Goal: Information Seeking & Learning: Learn about a topic

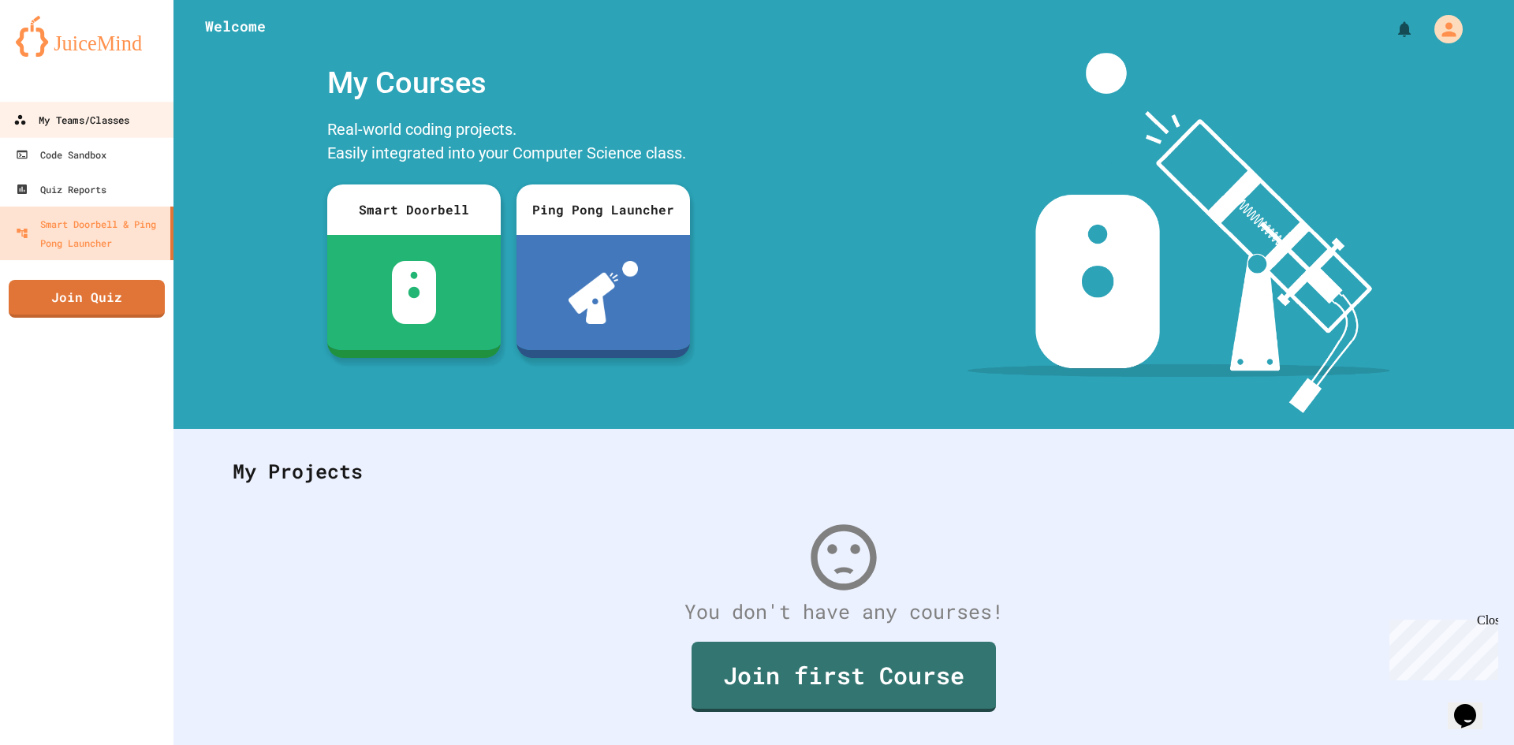
click at [62, 126] on div "My Teams/Classes" at bounding box center [71, 120] width 116 height 20
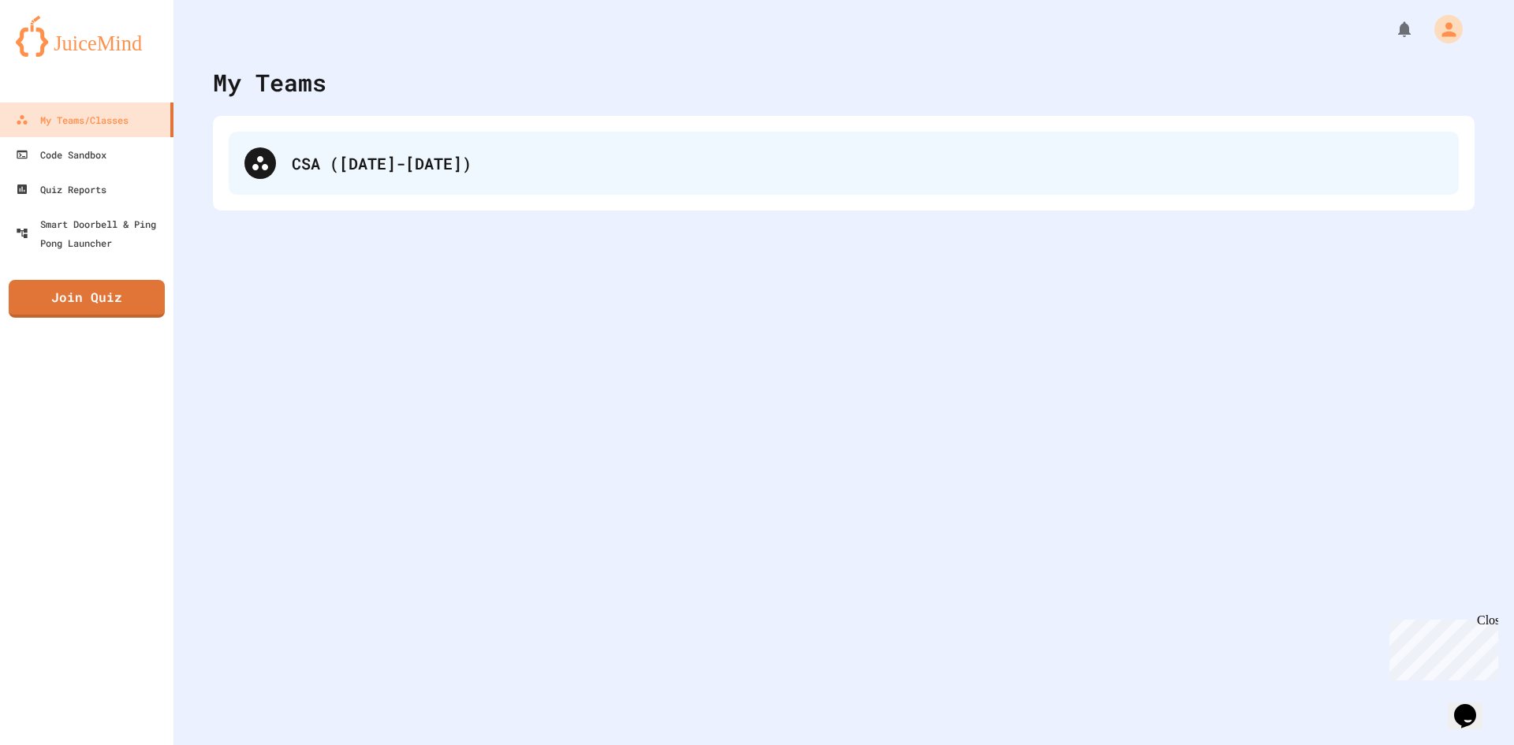
click at [358, 167] on div "CSA ([DATE]-[DATE])" at bounding box center [868, 163] width 1152 height 24
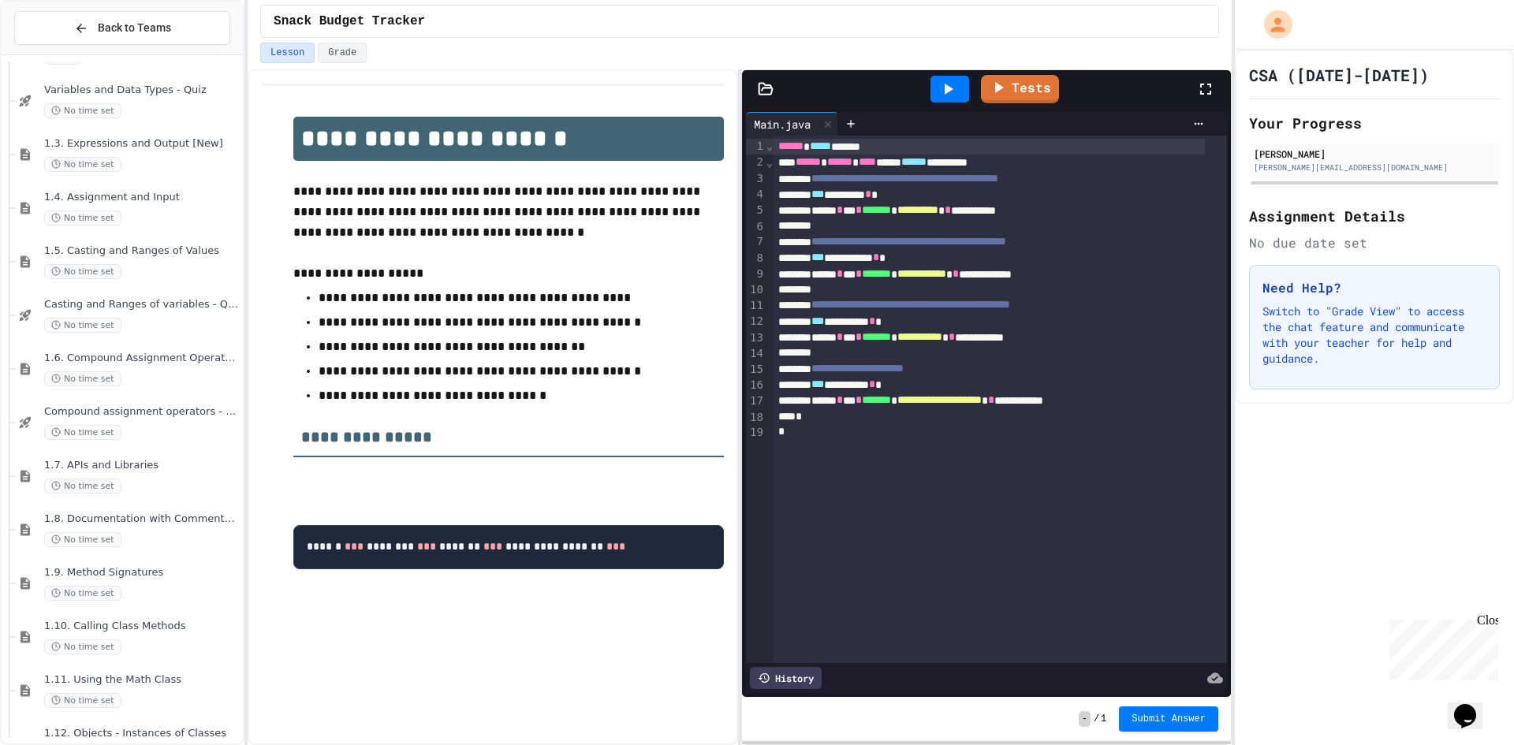
scroll to position [684, 0]
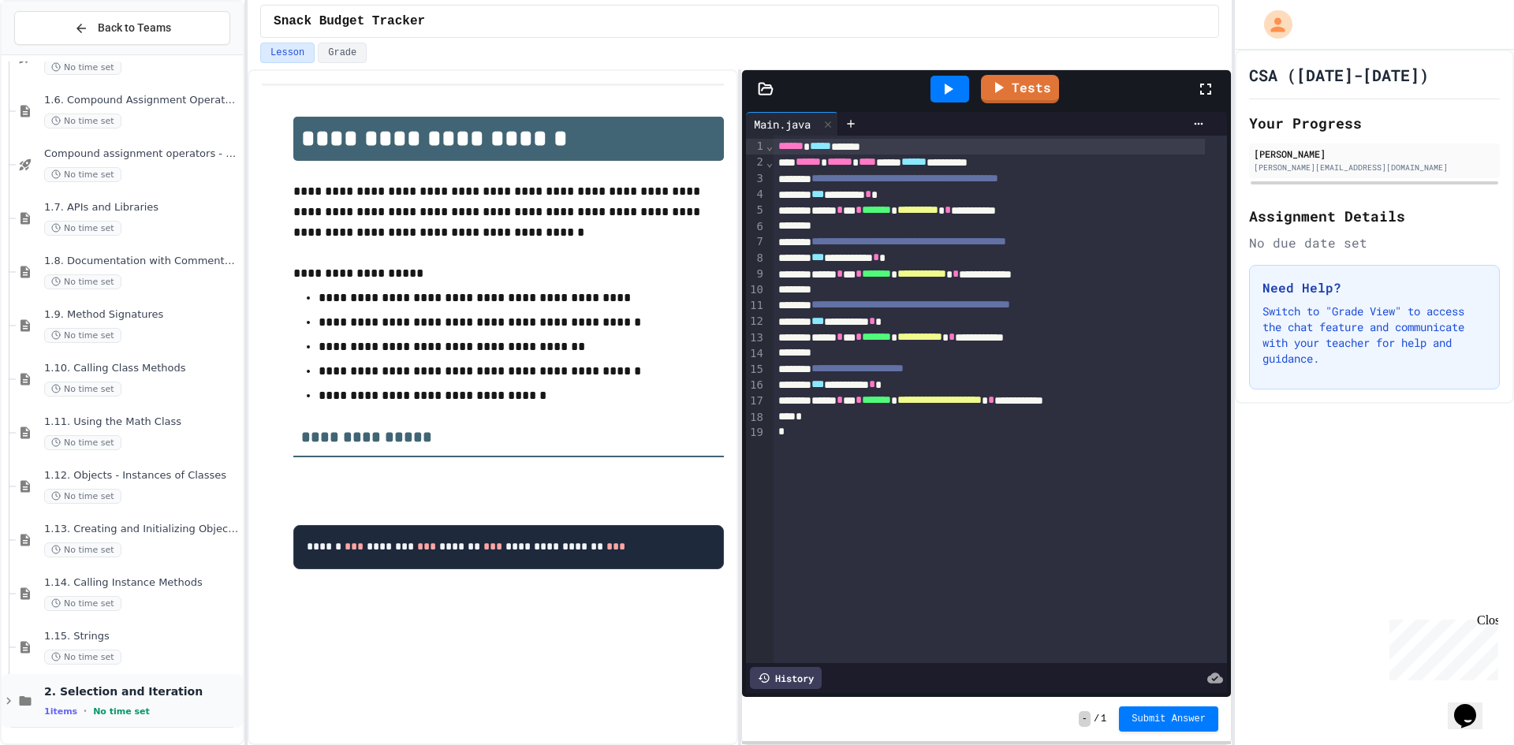
click at [80, 702] on div "2. Selection and Iteration 1 items • No time set" at bounding box center [142, 701] width 196 height 33
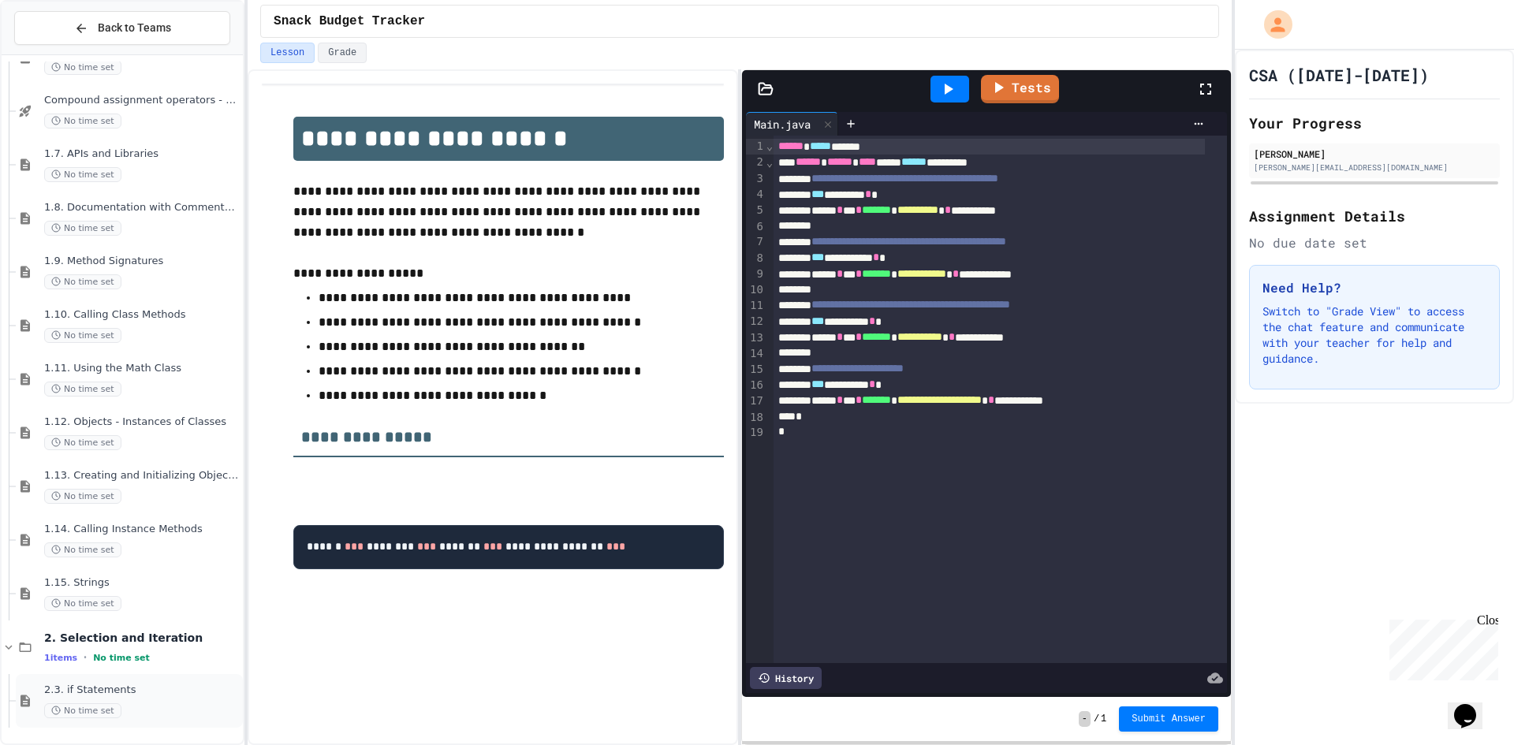
click at [103, 691] on span "2.3. if Statements" at bounding box center [142, 690] width 196 height 13
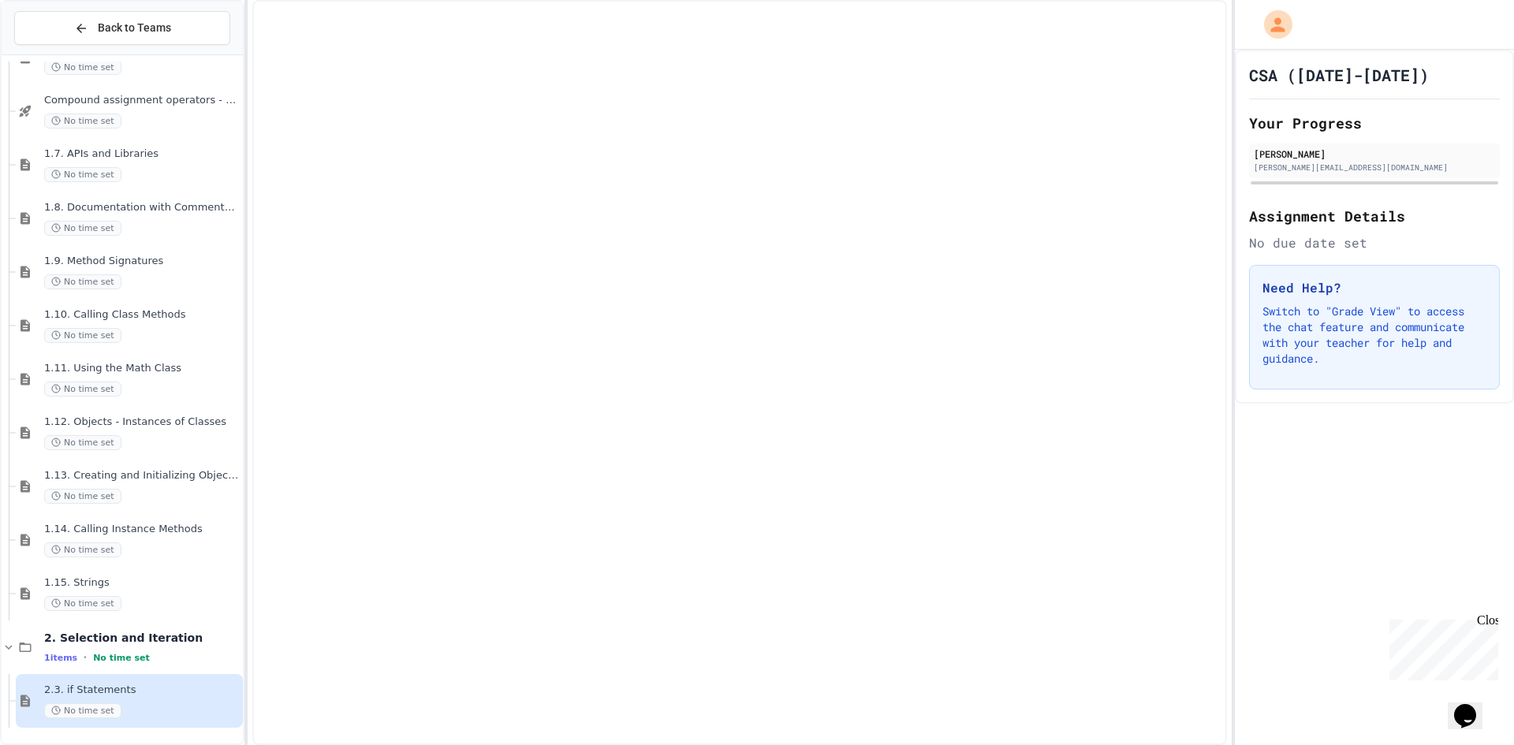
scroll to position [719, 0]
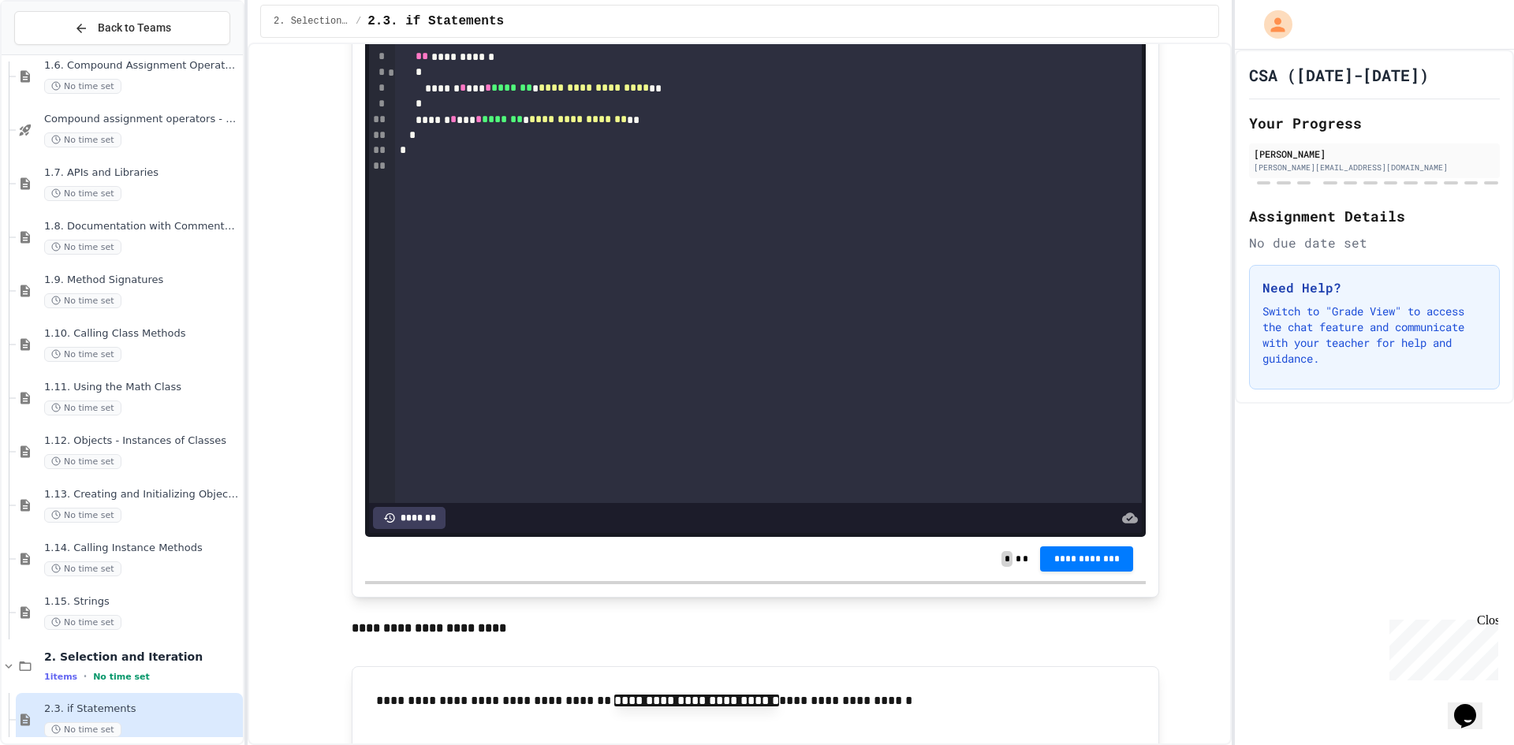
scroll to position [1578, 0]
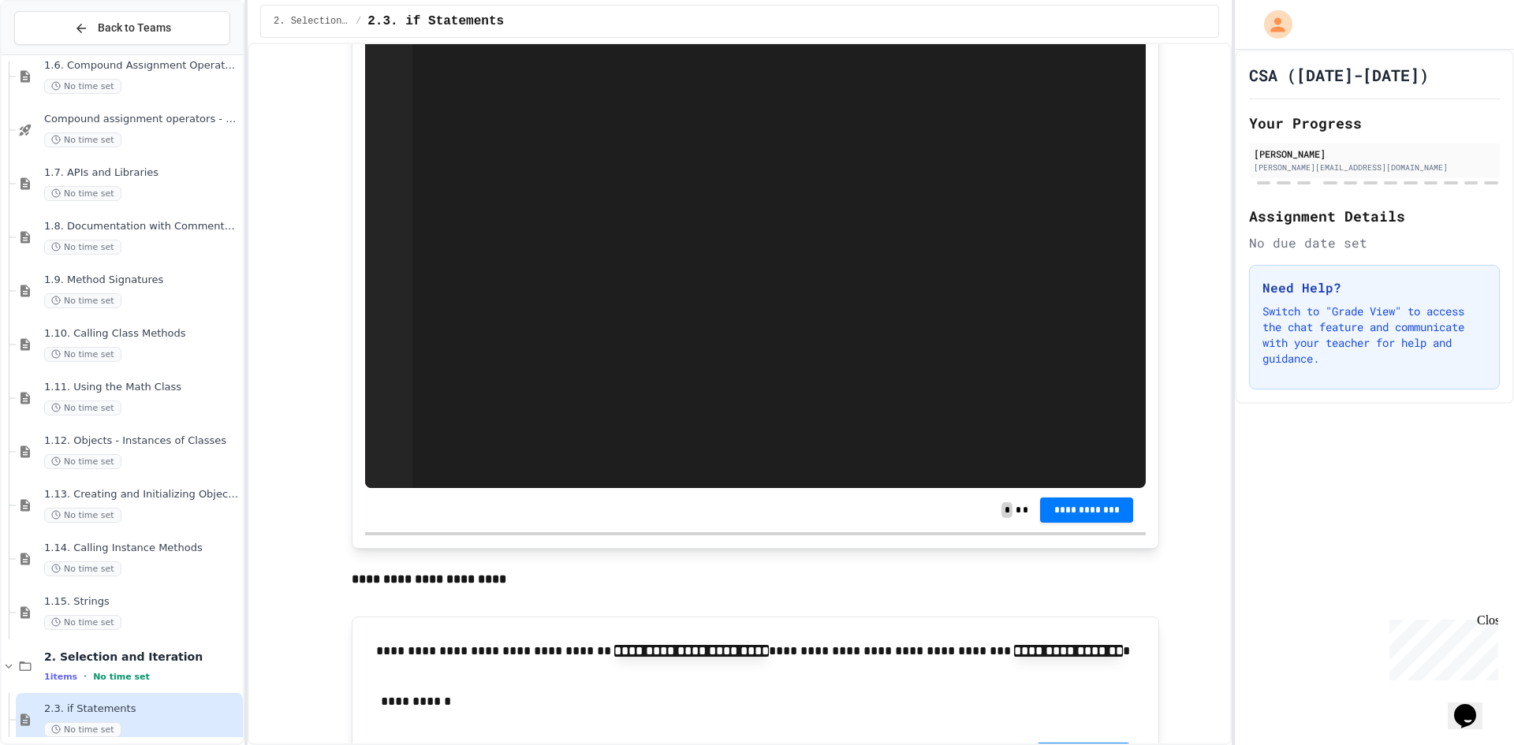
scroll to position [5285, 0]
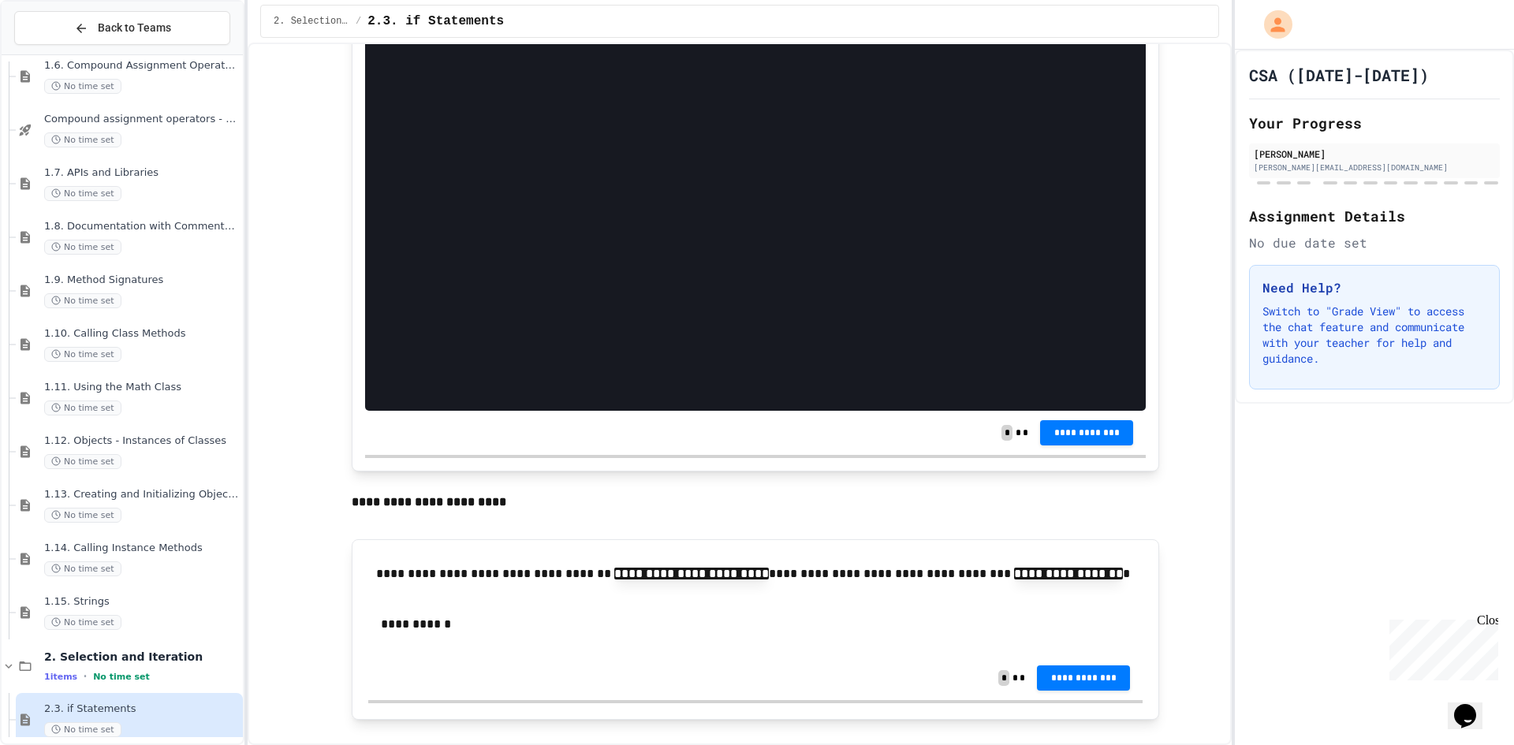
drag, startPoint x: 271, startPoint y: 183, endPoint x: 333, endPoint y: 129, distance: 81.6
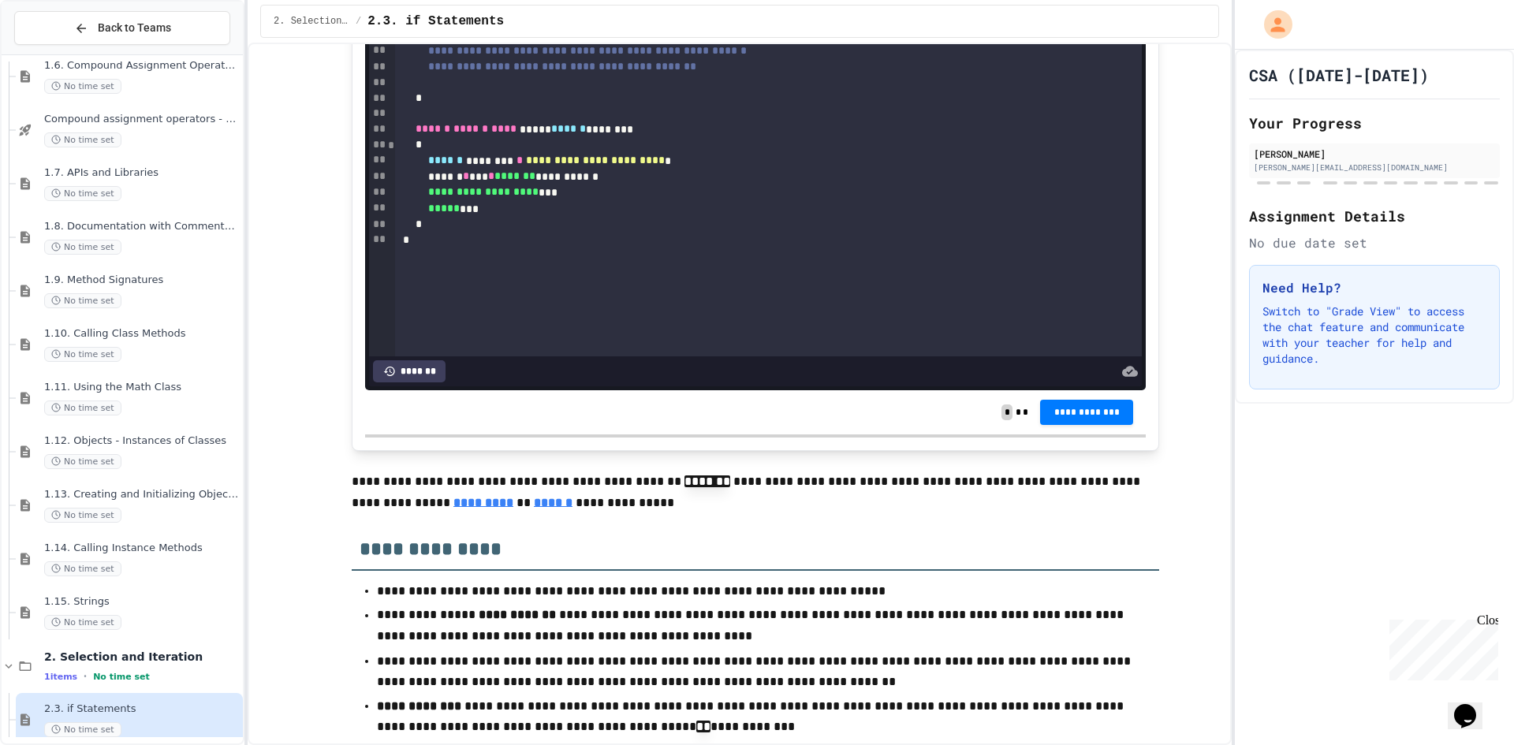
scroll to position [10412, 0]
